Goal: Task Accomplishment & Management: Complete application form

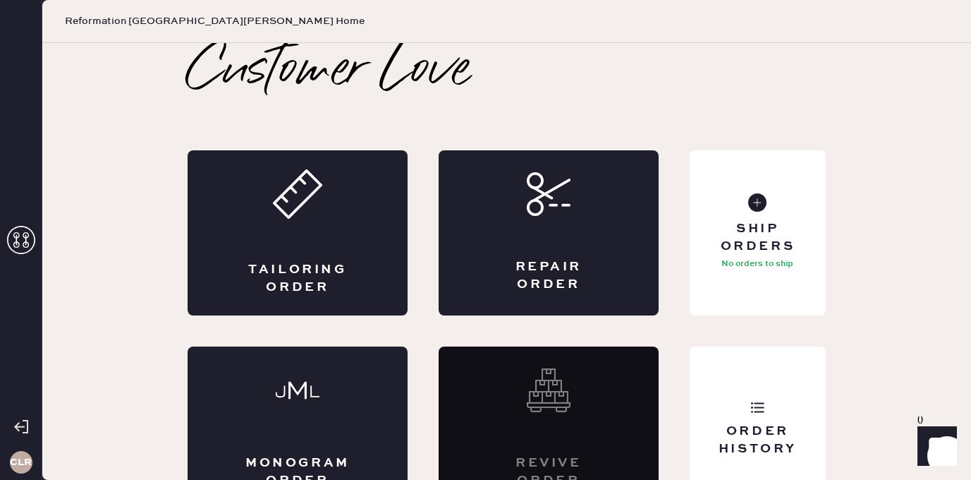
click at [15, 234] on icon at bounding box center [21, 240] width 28 height 28
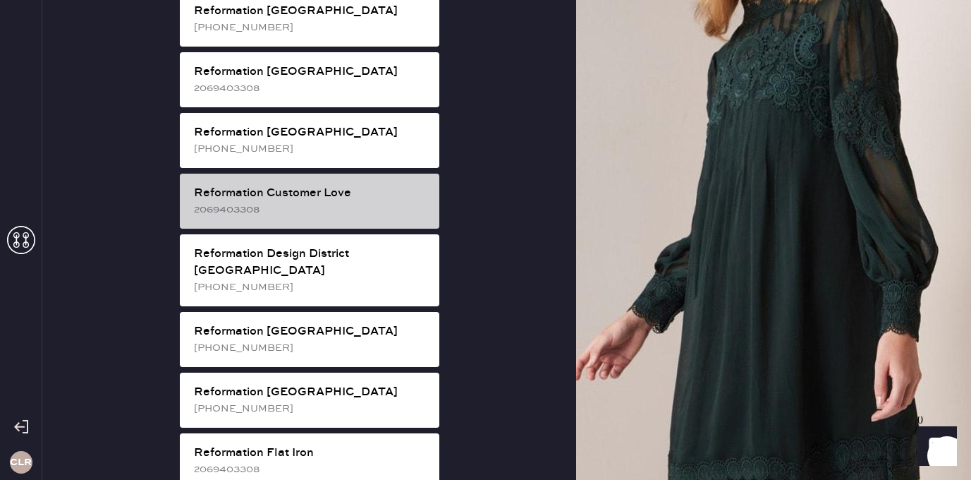
scroll to position [586, 0]
click at [344, 201] on div "2069403308" at bounding box center [311, 209] width 234 height 16
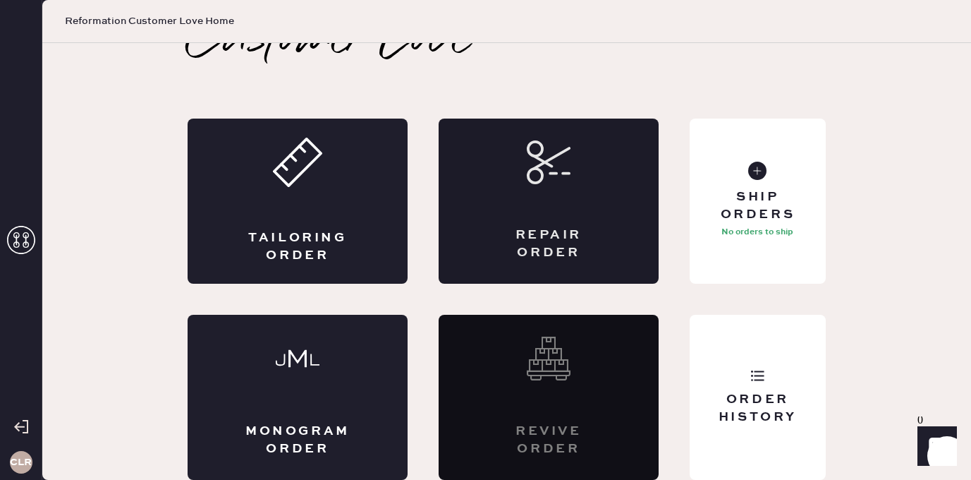
click at [628, 250] on div "Repair Order" at bounding box center [549, 201] width 220 height 165
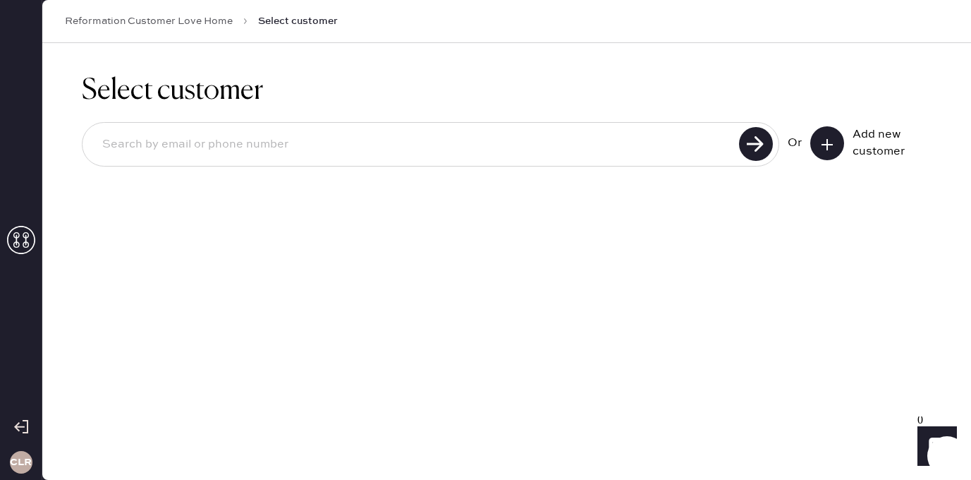
click at [822, 134] on button at bounding box center [828, 143] width 34 height 34
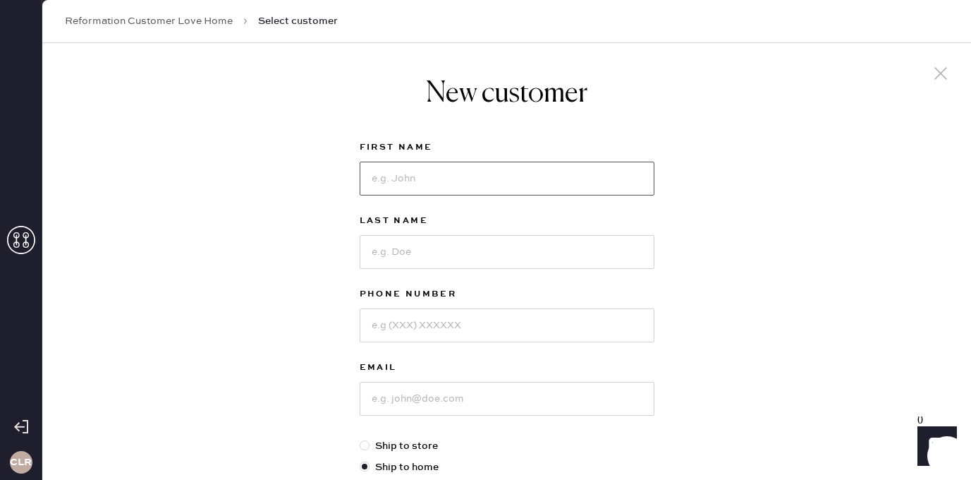
click at [417, 175] on input at bounding box center [507, 179] width 295 height 34
paste input "Augusta"
type input "Augusta"
click at [452, 262] on input at bounding box center [507, 252] width 295 height 34
paste input "Sagebien"
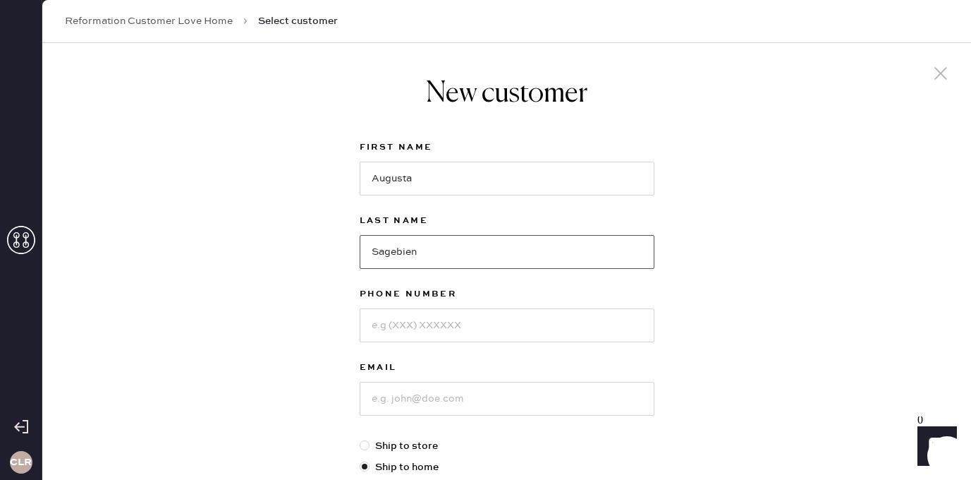
type input "Sagebien"
click at [455, 322] on input at bounding box center [507, 325] width 295 height 34
paste input "[PHONE_NUMBER]"
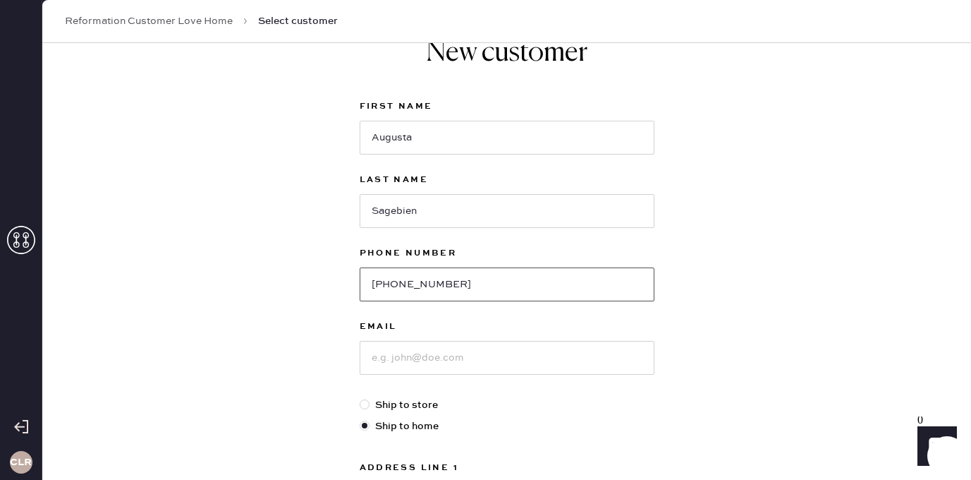
scroll to position [71, 0]
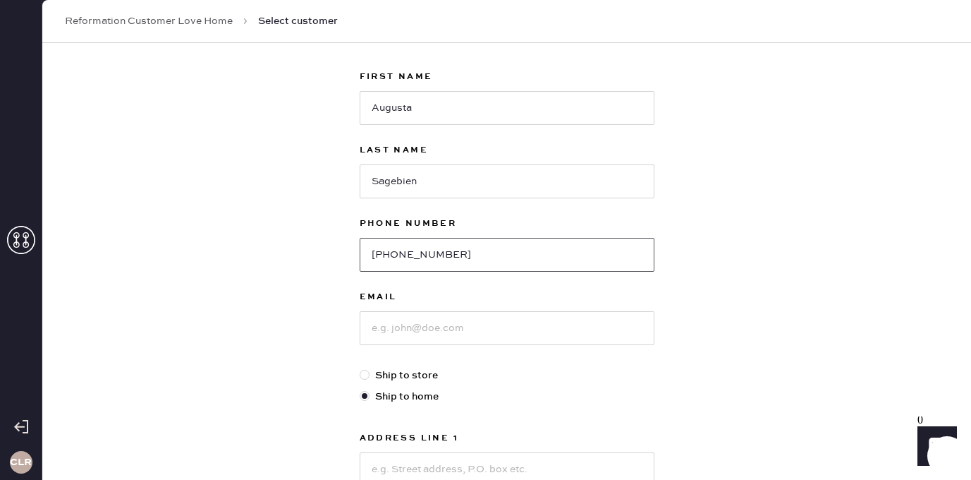
type input "[PHONE_NUMBER]"
click at [429, 323] on input at bounding box center [507, 328] width 295 height 34
paste input "[EMAIL_ADDRESS][DOMAIN_NAME]"
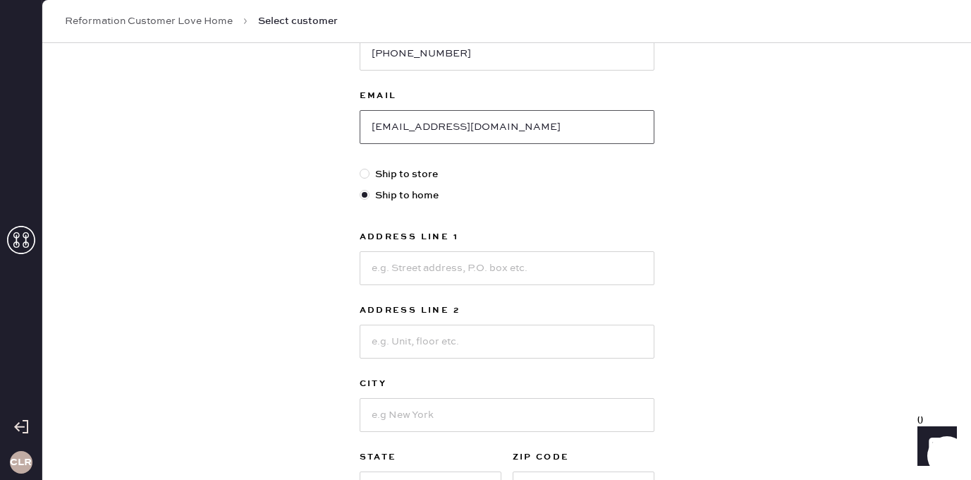
scroll to position [289, 0]
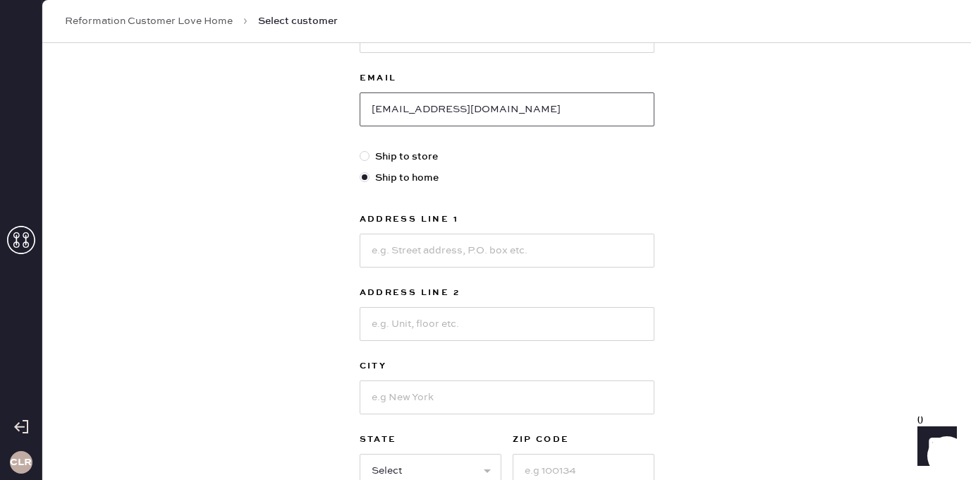
type input "[EMAIL_ADDRESS][DOMAIN_NAME]"
click at [424, 250] on input at bounding box center [507, 250] width 295 height 34
paste input "[STREET_ADDRESS]"
type input "[STREET_ADDRESS]"
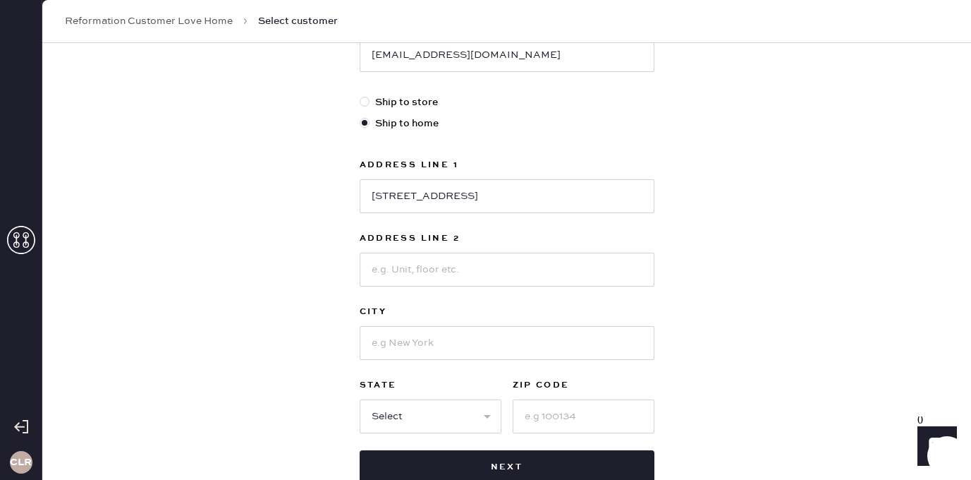
scroll to position [395, 0]
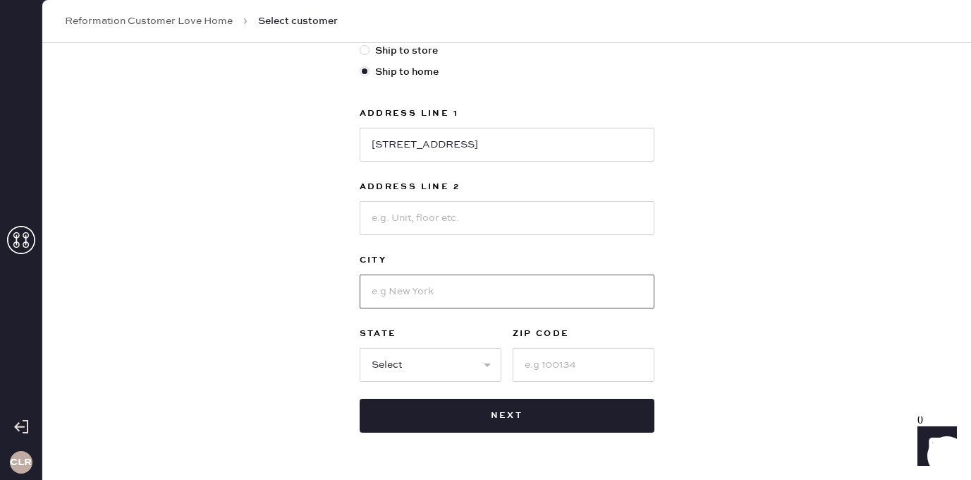
click at [451, 284] on input at bounding box center [507, 291] width 295 height 34
paste input "[PERSON_NAME]"
type input "[PERSON_NAME]"
click at [424, 358] on select "Select AK AL AR AZ CA CO CT [GEOGRAPHIC_DATA] DE FL [GEOGRAPHIC_DATA] HI [GEOGR…" at bounding box center [431, 365] width 142 height 34
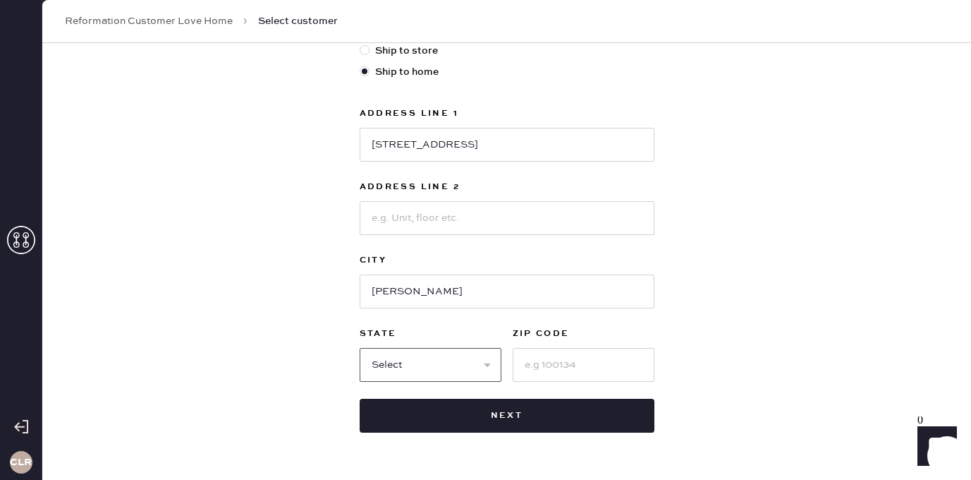
select select "NJ"
click at [360, 348] on select "Select AK AL AR AZ CA CO CT [GEOGRAPHIC_DATA] DE FL [GEOGRAPHIC_DATA] HI [GEOGR…" at bounding box center [431, 365] width 142 height 34
click at [554, 363] on input at bounding box center [584, 365] width 142 height 34
paste input "08558"
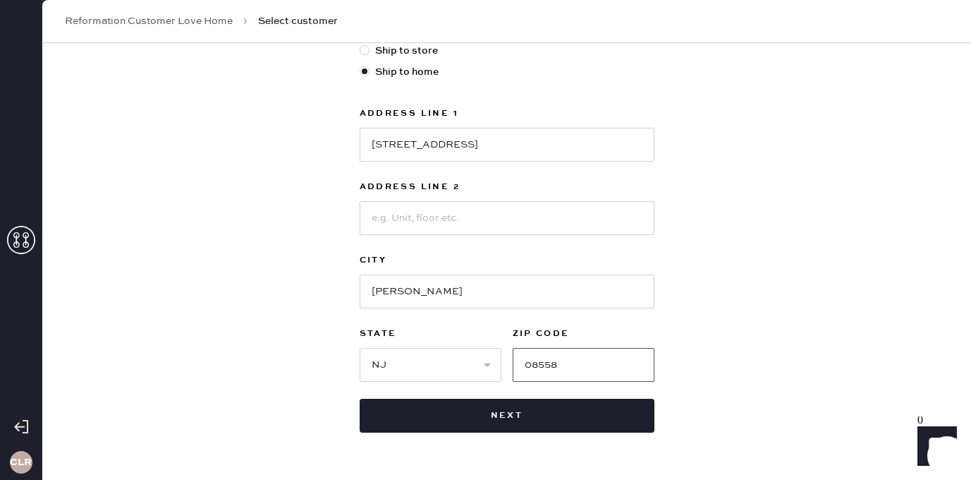
type input "08558"
click at [736, 370] on div "New customer First Name Augusta Last Name Sagebien Phone Number [PHONE_NUMBER] …" at bounding box center [506, 85] width 929 height 875
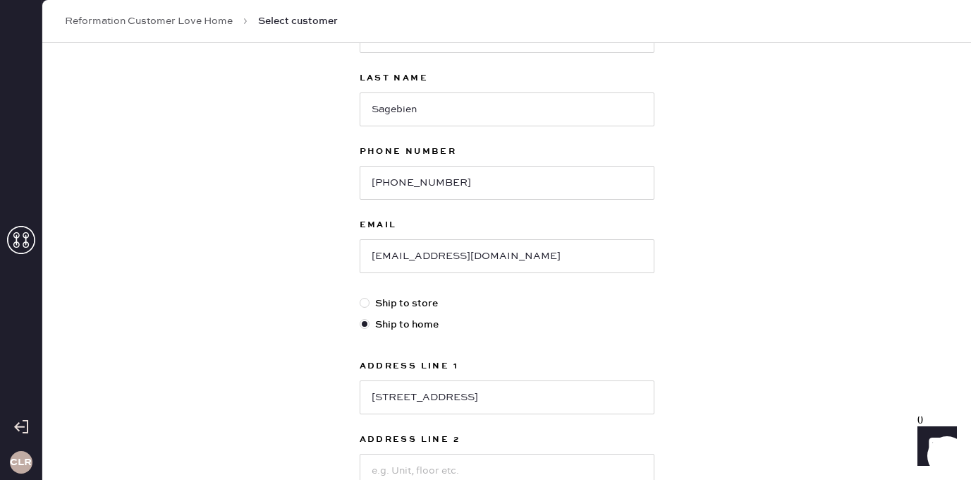
scroll to position [438, 0]
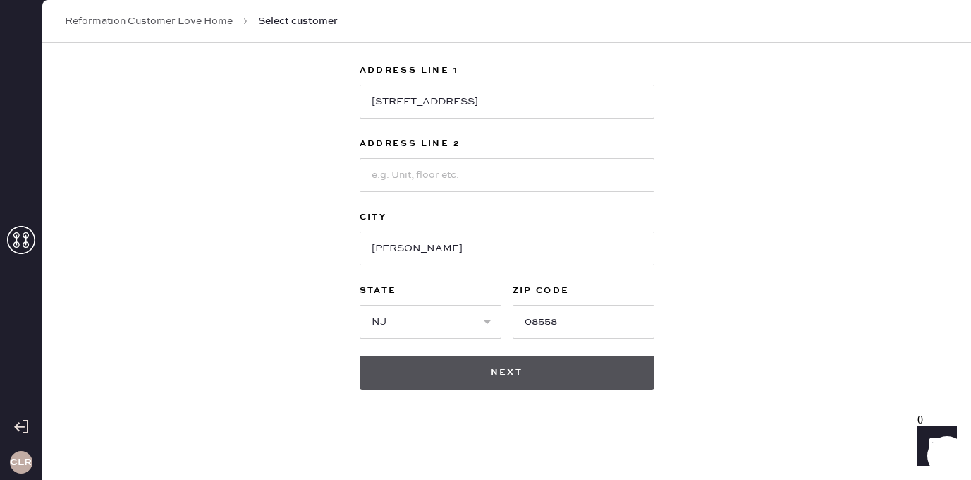
click at [510, 377] on button "Next" at bounding box center [507, 373] width 295 height 34
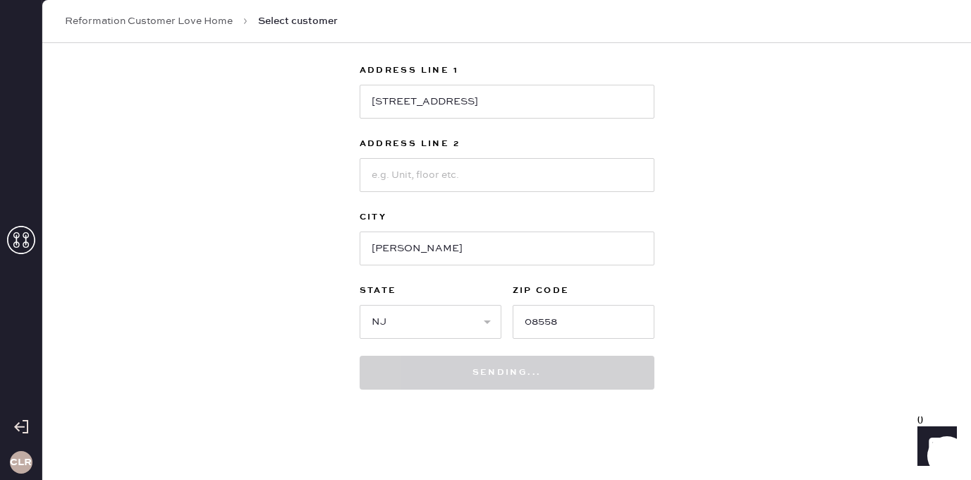
scroll to position [459, 0]
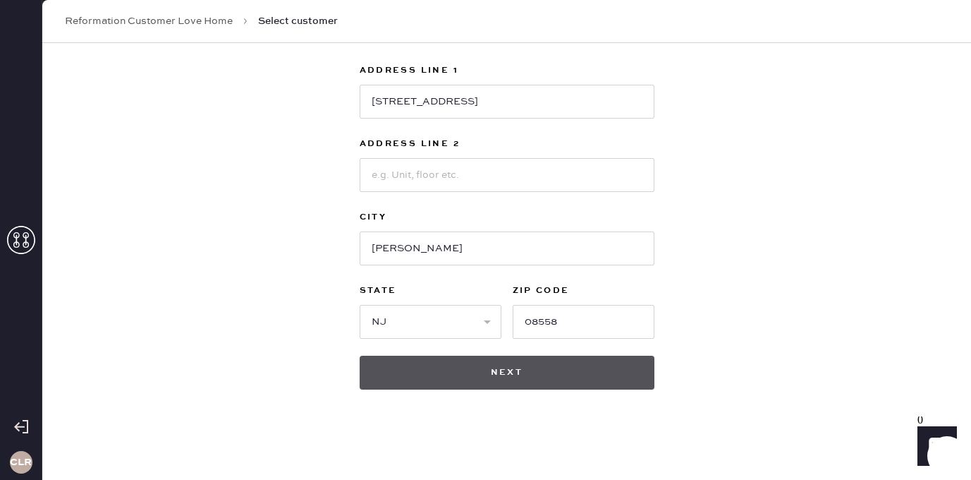
click at [506, 369] on button "Next" at bounding box center [507, 373] width 295 height 34
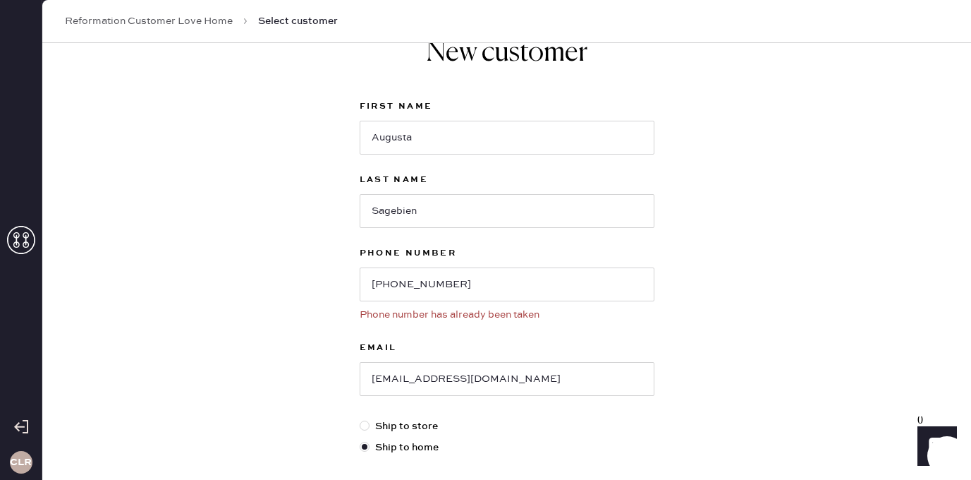
scroll to position [71, 0]
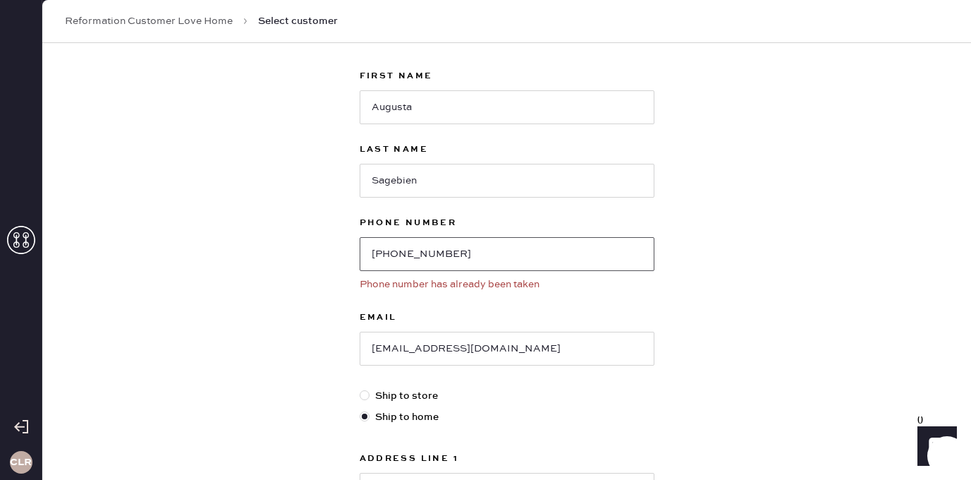
click at [448, 257] on input "[PHONE_NUMBER]" at bounding box center [507, 254] width 295 height 34
click at [420, 254] on input "[PHONE_NUMBER]" at bounding box center [507, 254] width 295 height 34
click at [397, 255] on input "609-9558308" at bounding box center [507, 254] width 295 height 34
type input "6099558308"
click at [601, 289] on div "Phone number has already been taken" at bounding box center [507, 285] width 295 height 16
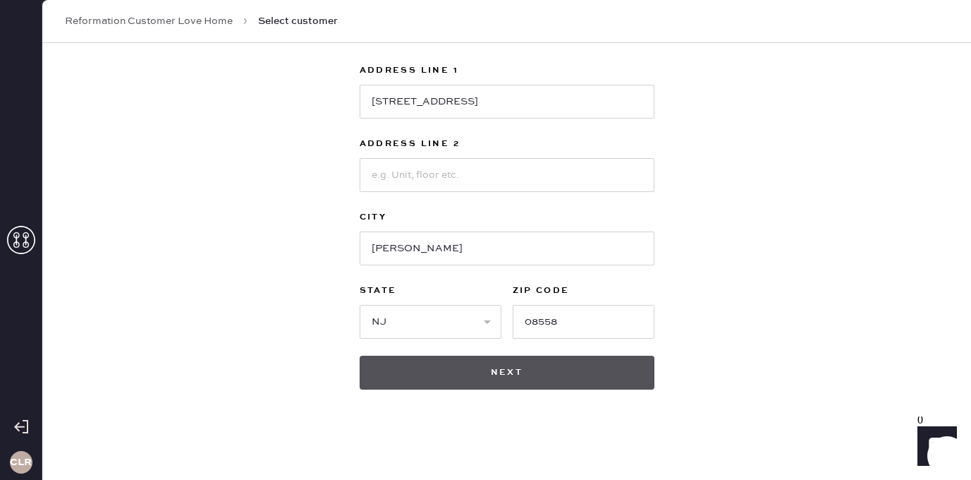
click at [451, 372] on button "Next" at bounding box center [507, 373] width 295 height 34
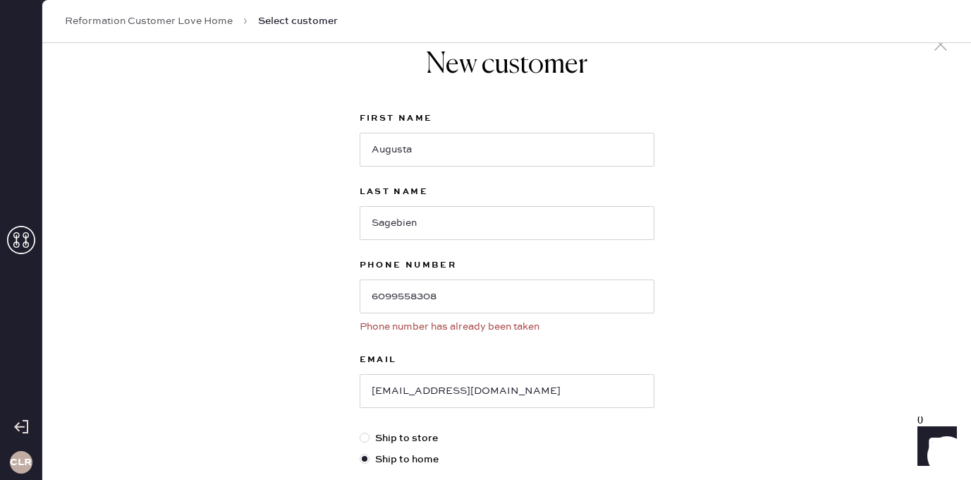
scroll to position [0, 0]
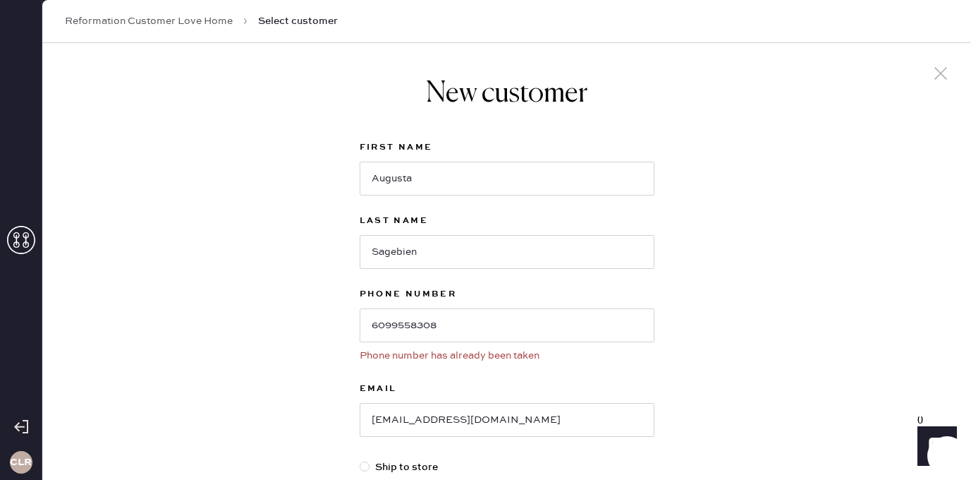
click at [206, 20] on link "Reformation Customer Love Home" at bounding box center [149, 21] width 168 height 14
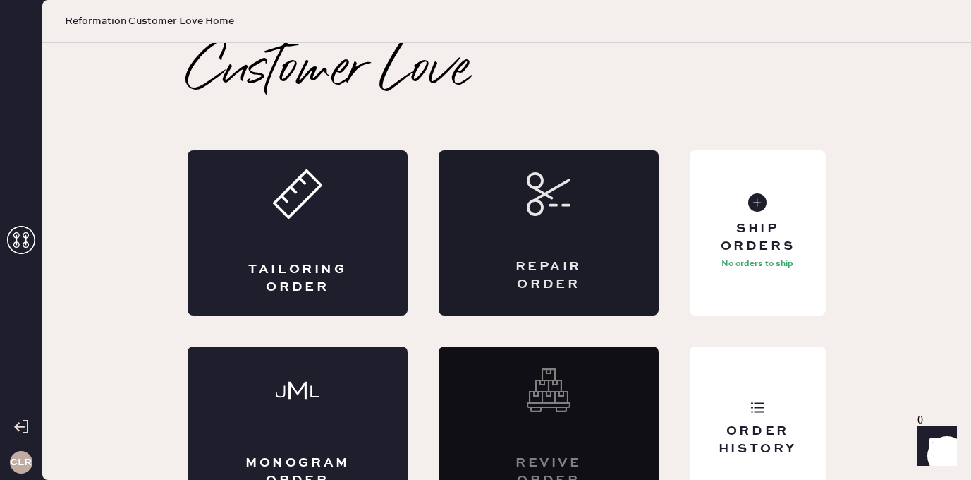
click at [592, 228] on div "Repair Order" at bounding box center [549, 232] width 220 height 165
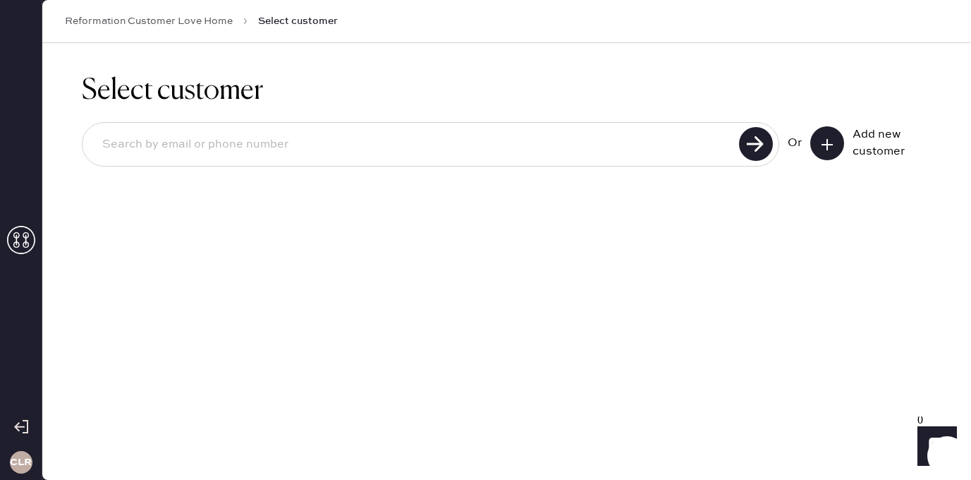
click at [446, 165] on div at bounding box center [431, 144] width 698 height 44
click at [429, 153] on input at bounding box center [413, 144] width 644 height 32
paste input "[EMAIL_ADDRESS][DOMAIN_NAME]"
click at [751, 139] on use at bounding box center [756, 144] width 34 height 34
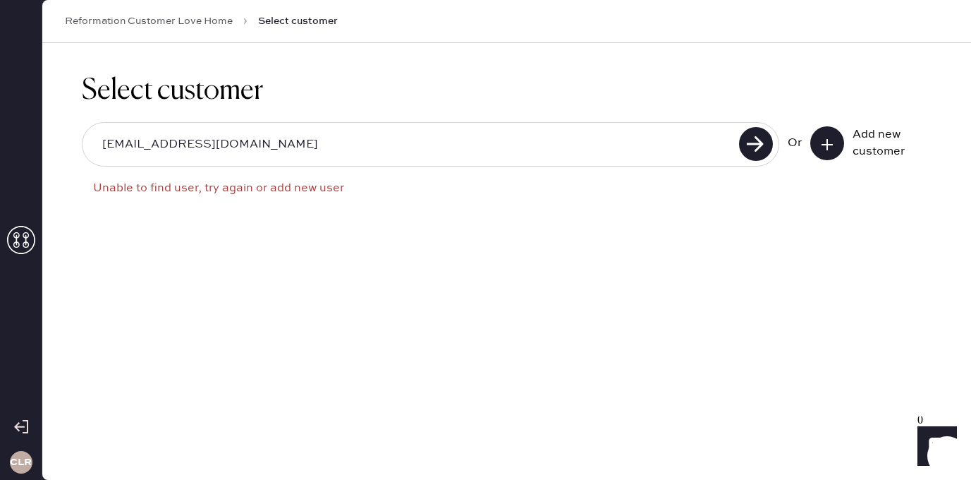
click at [630, 156] on input "[EMAIL_ADDRESS][DOMAIN_NAME]" at bounding box center [413, 144] width 644 height 32
click at [347, 162] on div "[EMAIL_ADDRESS][DOMAIN_NAME]" at bounding box center [431, 144] width 698 height 44
click at [347, 155] on input "[EMAIL_ADDRESS][DOMAIN_NAME]" at bounding box center [413, 144] width 644 height 32
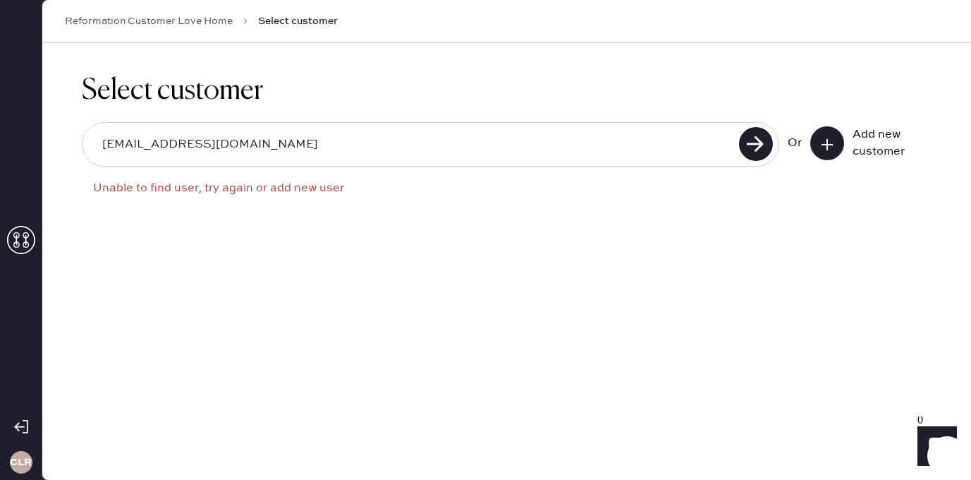
click at [347, 155] on input "[EMAIL_ADDRESS][DOMAIN_NAME]" at bounding box center [413, 144] width 644 height 32
paste input "[PHONE_NUMBER]"
drag, startPoint x: 116, startPoint y: 142, endPoint x: 88, endPoint y: 142, distance: 27.5
click at [88, 142] on div "[PHONE_NUMBER]" at bounding box center [431, 144] width 698 height 44
type input "6099558308"
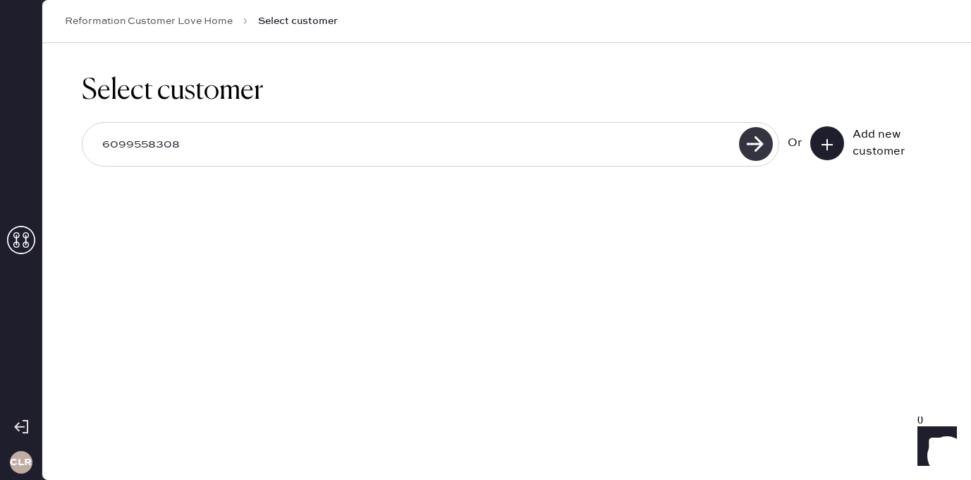
click at [754, 142] on use at bounding box center [756, 144] width 34 height 34
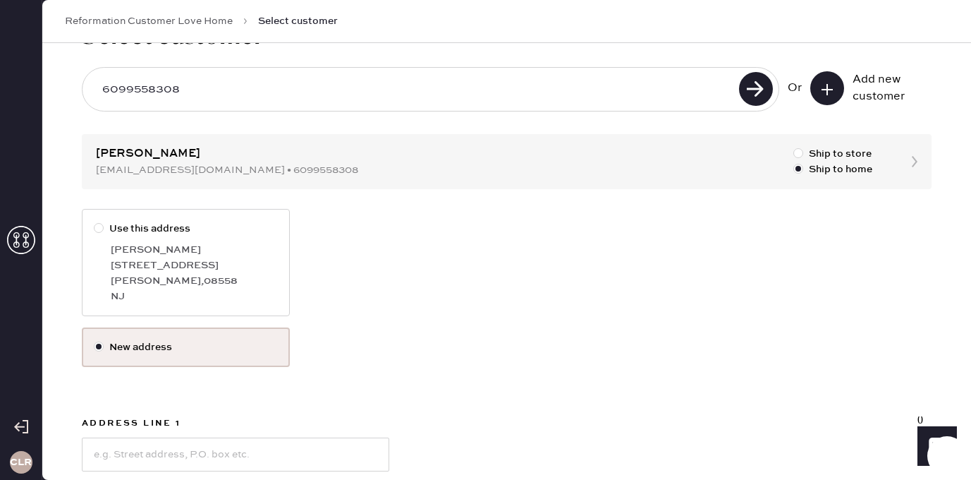
scroll to position [49, 0]
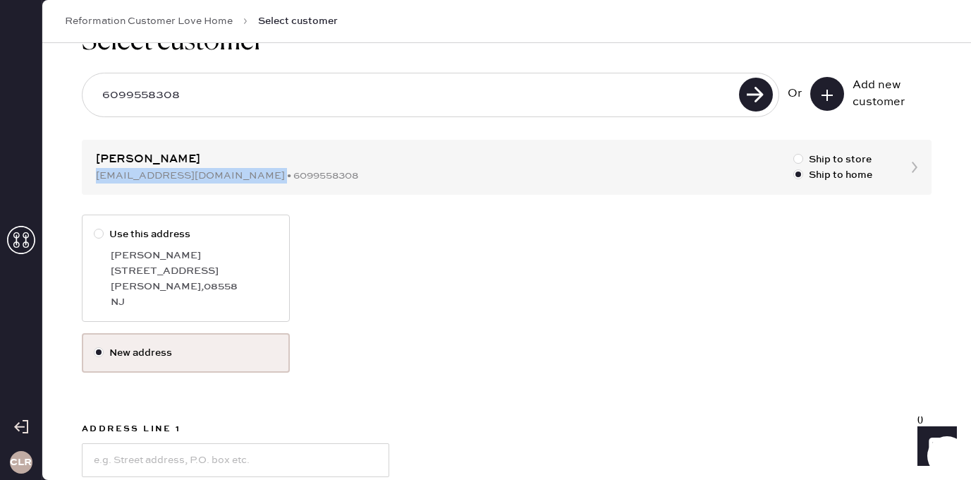
drag, startPoint x: 249, startPoint y: 175, endPoint x: 95, endPoint y: 171, distance: 153.8
click at [95, 171] on div "Select customer 6099558308 Or Add new customer [PERSON_NAME] [EMAIL_ADDRESS][DO…" at bounding box center [506, 386] width 929 height 785
copy div "[EMAIL_ADDRESS][DOMAIN_NAME]"
click at [662, 256] on div "Use this address [PERSON_NAME] [STREET_ADDRESS][PERSON_NAME]" at bounding box center [507, 273] width 850 height 119
drag, startPoint x: 97, startPoint y: 175, endPoint x: 248, endPoint y: 180, distance: 151.0
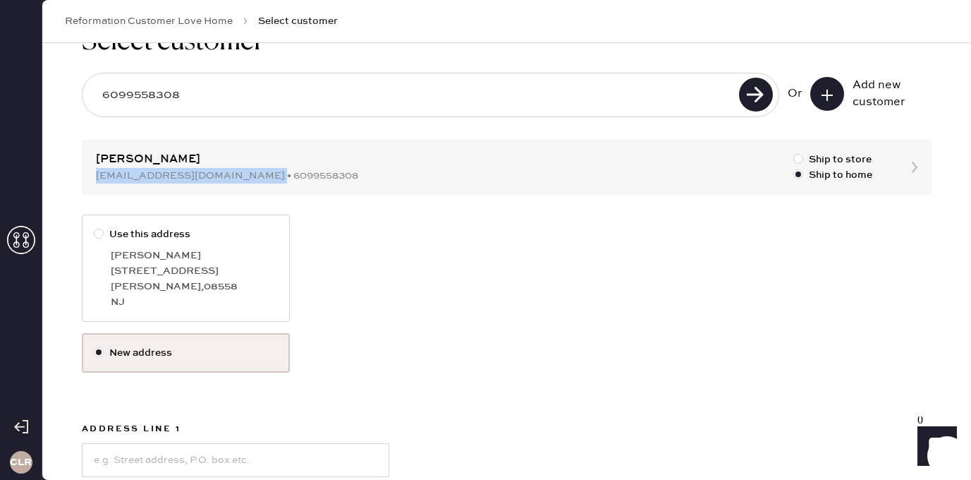
click at [248, 180] on div "Select customer 6099558308 Or Add new customer [PERSON_NAME] [EMAIL_ADDRESS][DO…" at bounding box center [506, 386] width 929 height 785
copy div "[EMAIL_ADDRESS][DOMAIN_NAME]"
